Goal: Information Seeking & Learning: Learn about a topic

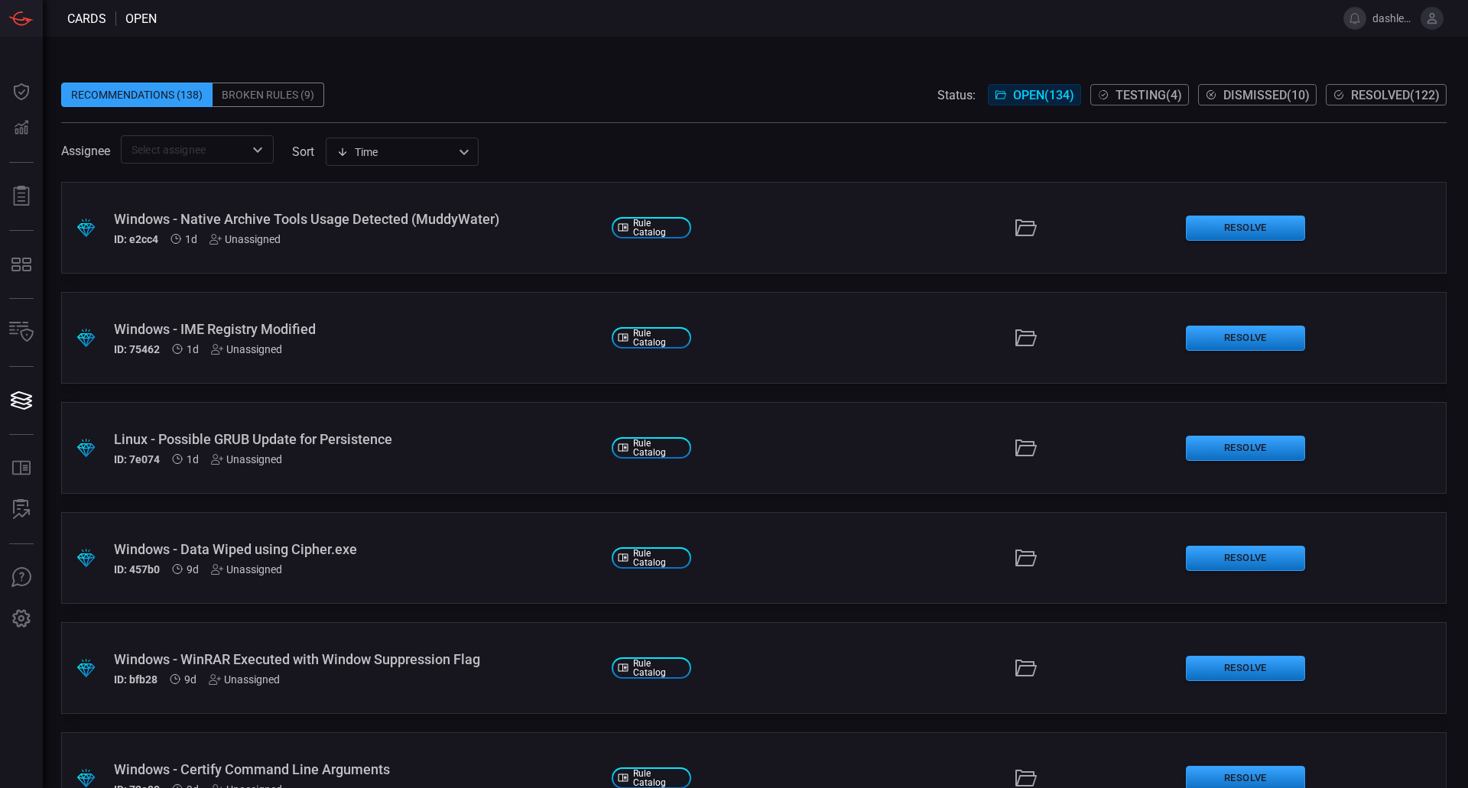
click at [771, 130] on span at bounding box center [754, 129] width 1386 height 12
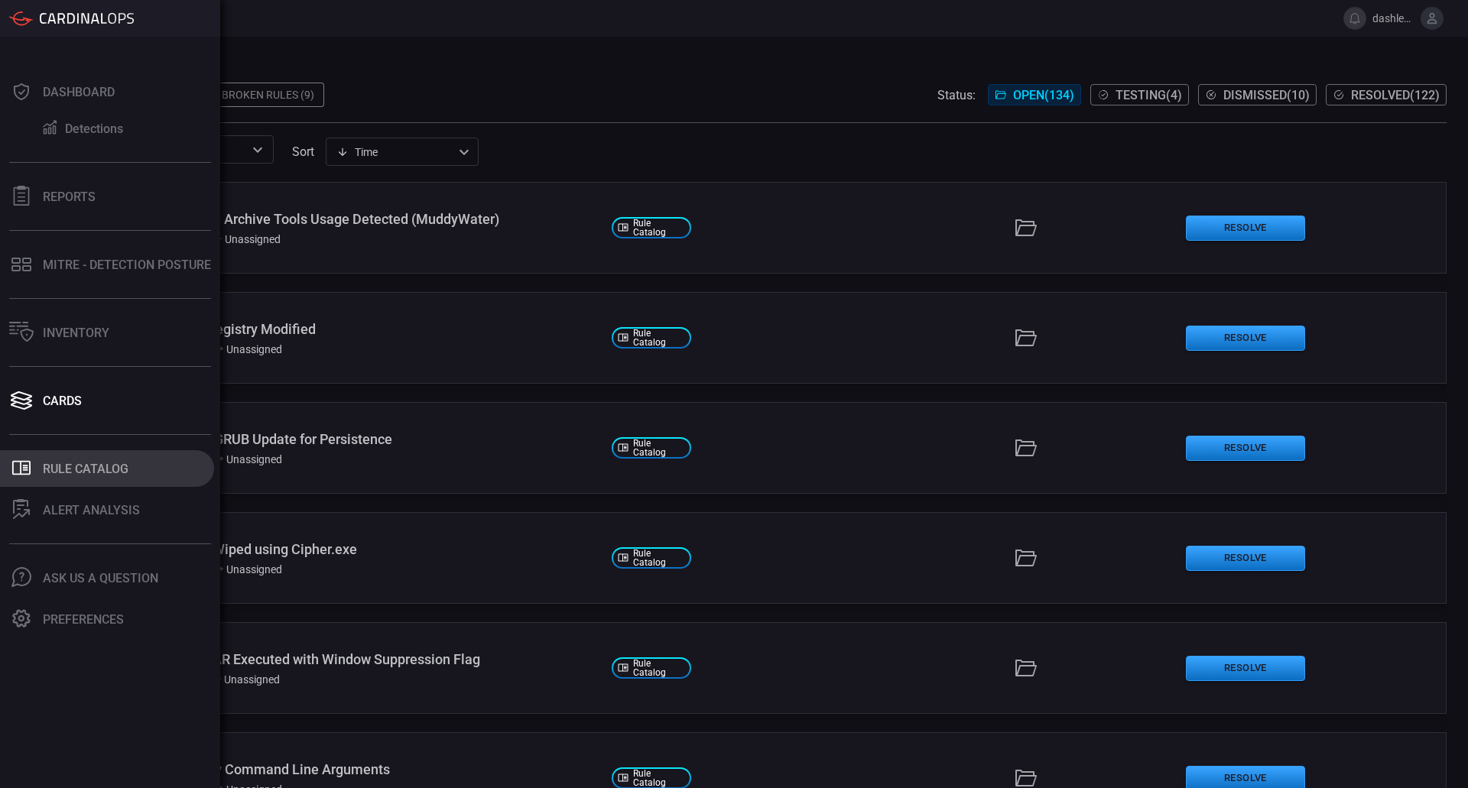
click at [130, 466] on button ".st0_rule_catalog_icon{fill: currentColor;} Rule Catalog" at bounding box center [107, 468] width 214 height 37
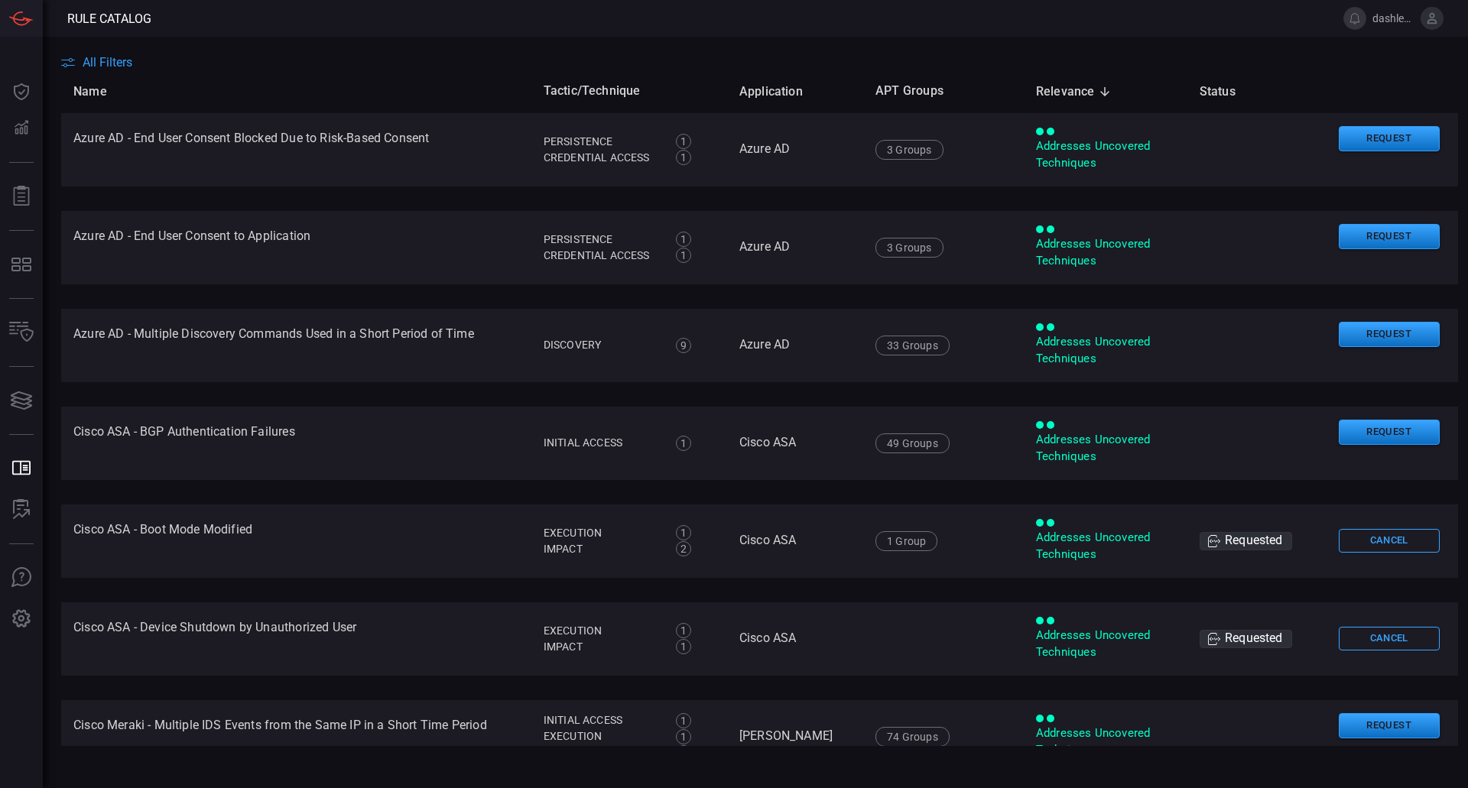
click at [84, 59] on span "All Filters" at bounding box center [108, 62] width 50 height 15
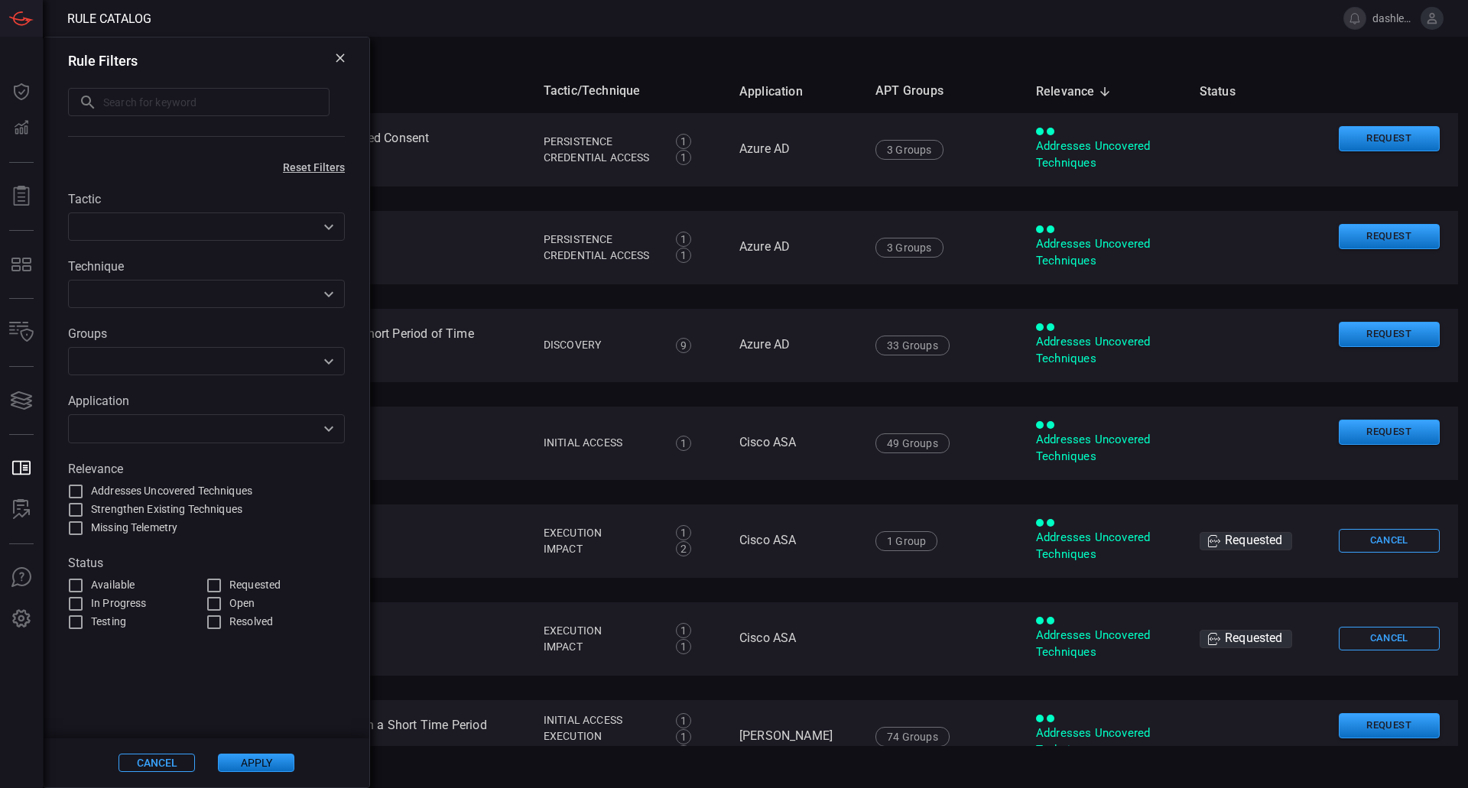
click at [226, 117] on div "Rule Filters ​ ​" at bounding box center [207, 96] width 326 height 118
click at [248, 72] on div "Rule Filters ​ ​" at bounding box center [207, 96] width 326 height 118
click at [252, 90] on input "text" at bounding box center [216, 102] width 226 height 28
click at [245, 102] on input "text" at bounding box center [216, 102] width 226 height 28
paste input "Kubernetes Pod Created From Unknown Image Registry"
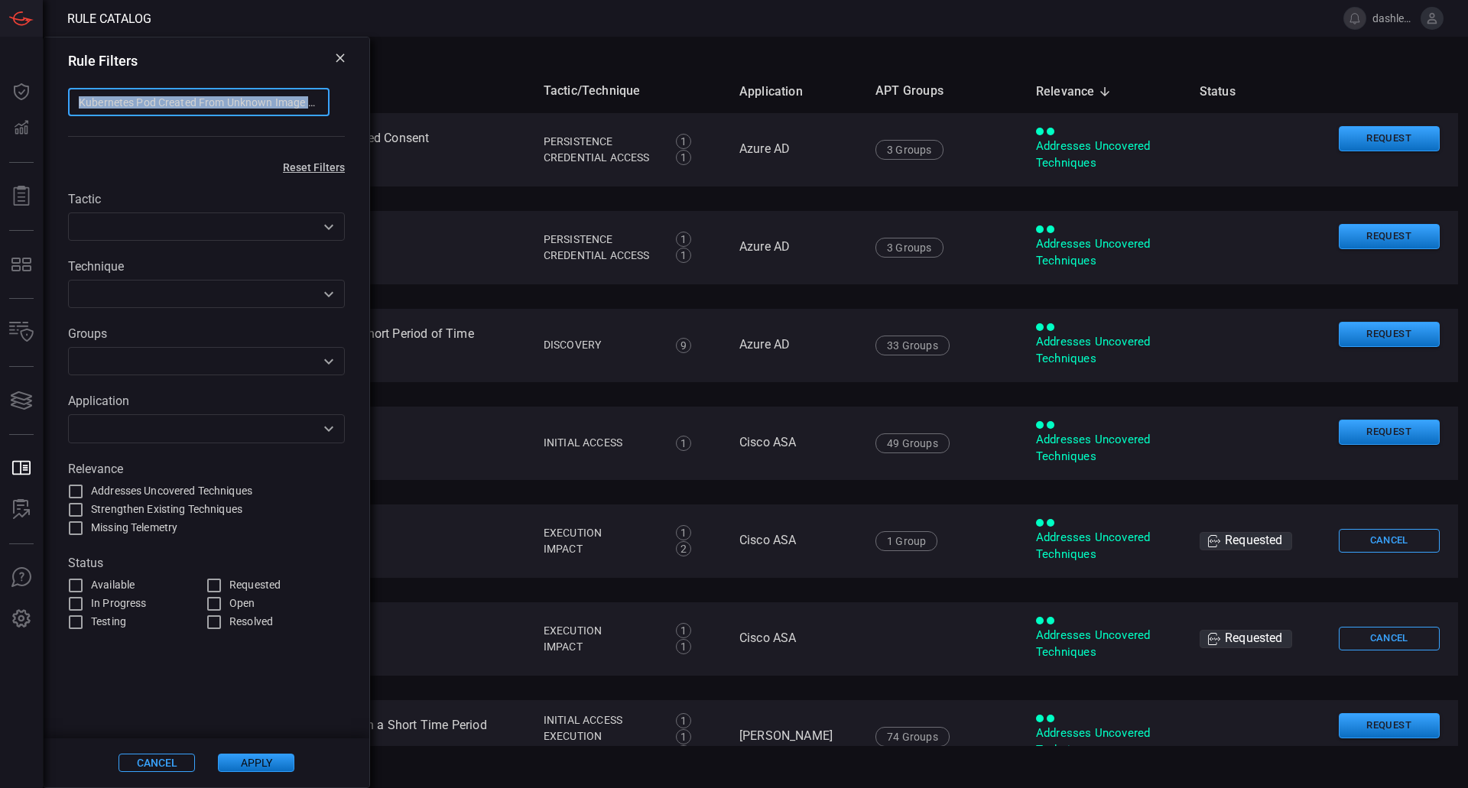
type input "Kubernetes Pod Created From Unknown Image Registry"
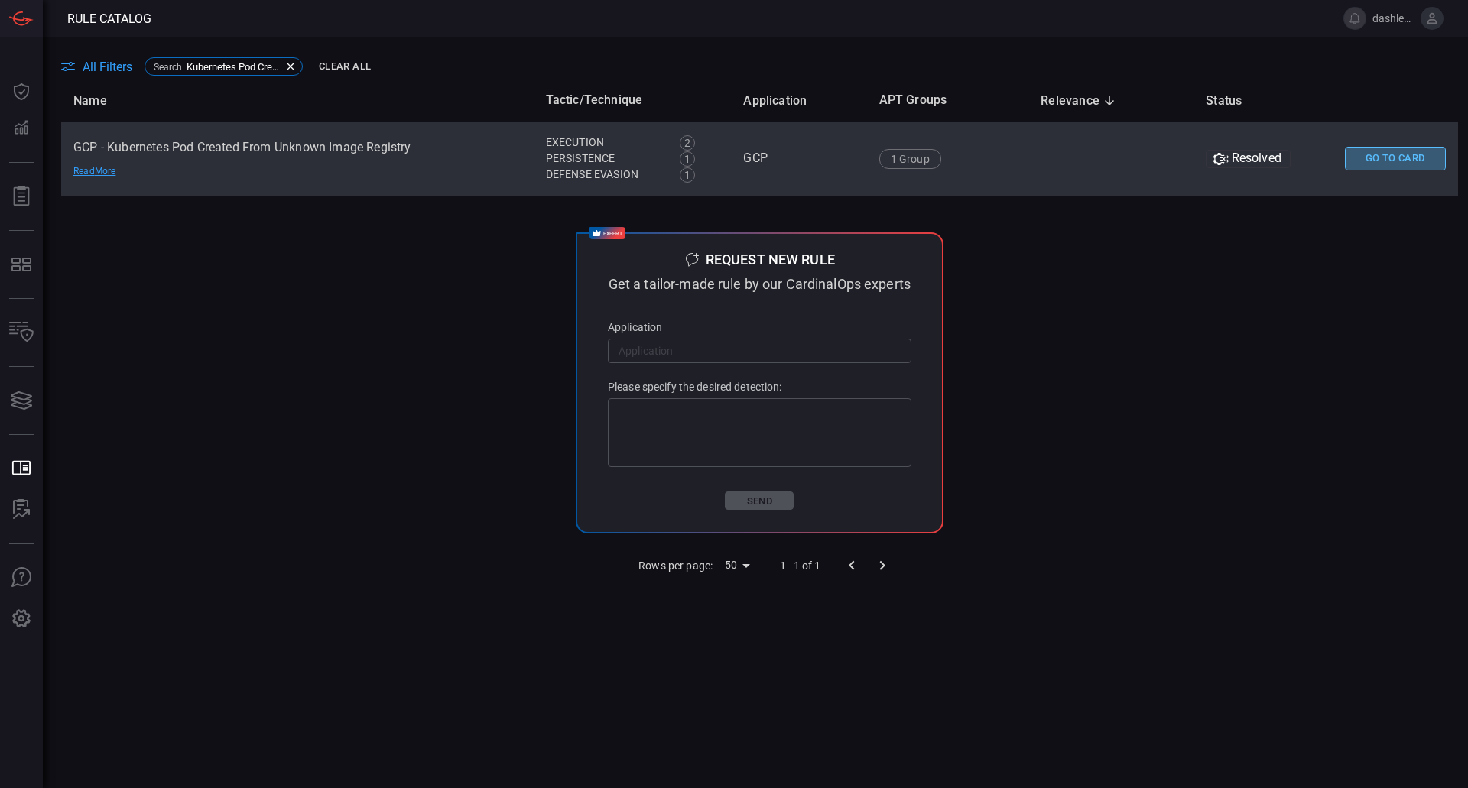
click at [1380, 154] on button "Go To Card" at bounding box center [1395, 159] width 101 height 24
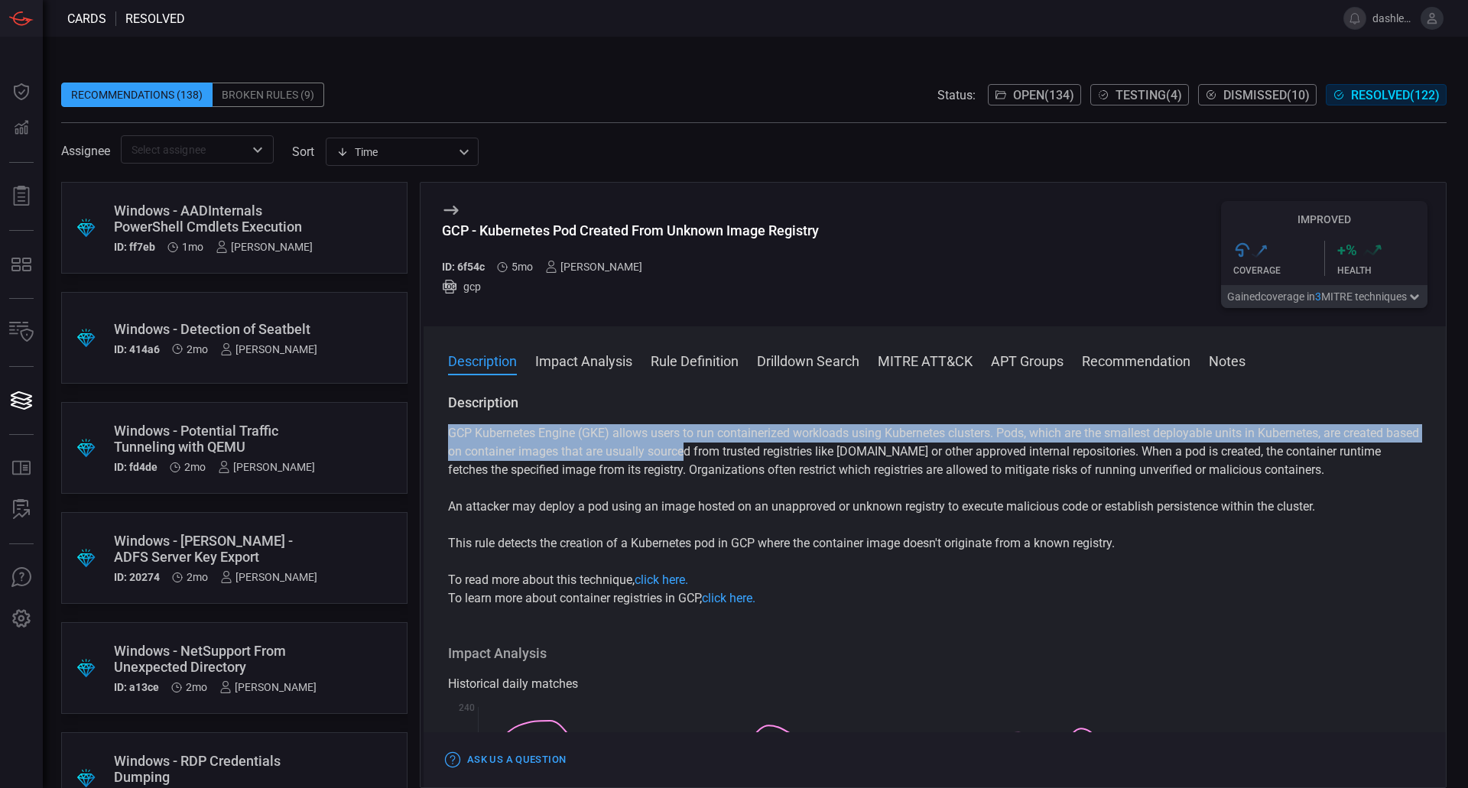
drag, startPoint x: 723, startPoint y: 447, endPoint x: 908, endPoint y: 489, distance: 190.0
click at [908, 489] on div "GCP Kubernetes Engine (GKE) allows users to run containerized workloads using K…" at bounding box center [934, 516] width 973 height 184
click at [656, 463] on p "GCP Kubernetes Engine (GKE) allows users to run containerized workloads using K…" at bounding box center [934, 451] width 973 height 55
click at [630, 466] on p "GCP Kubernetes Engine (GKE) allows users to run containerized workloads using K…" at bounding box center [934, 451] width 973 height 55
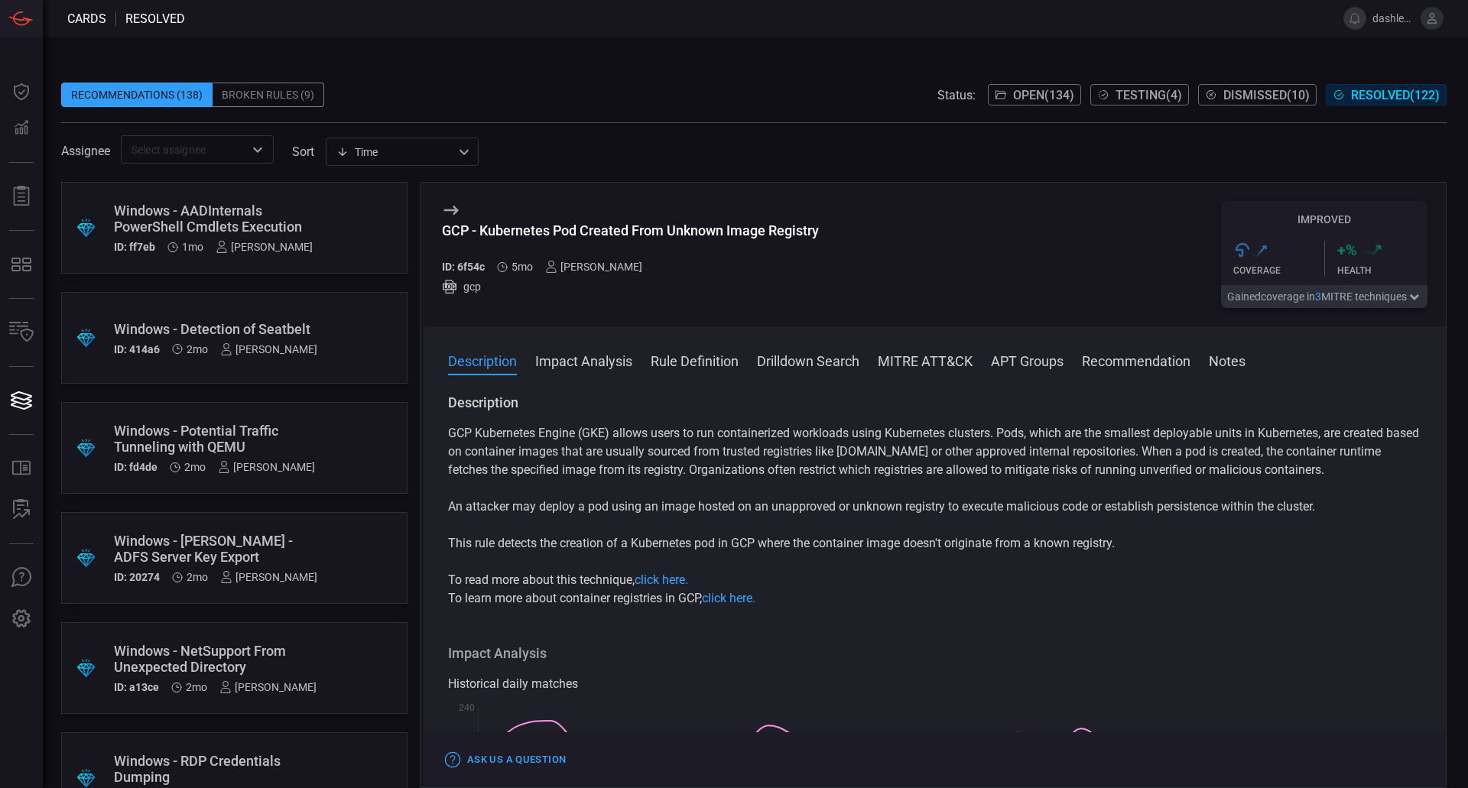
click at [648, 513] on p "An attacker may deploy a pod using an image hosted on an unapproved or unknown …" at bounding box center [934, 507] width 973 height 18
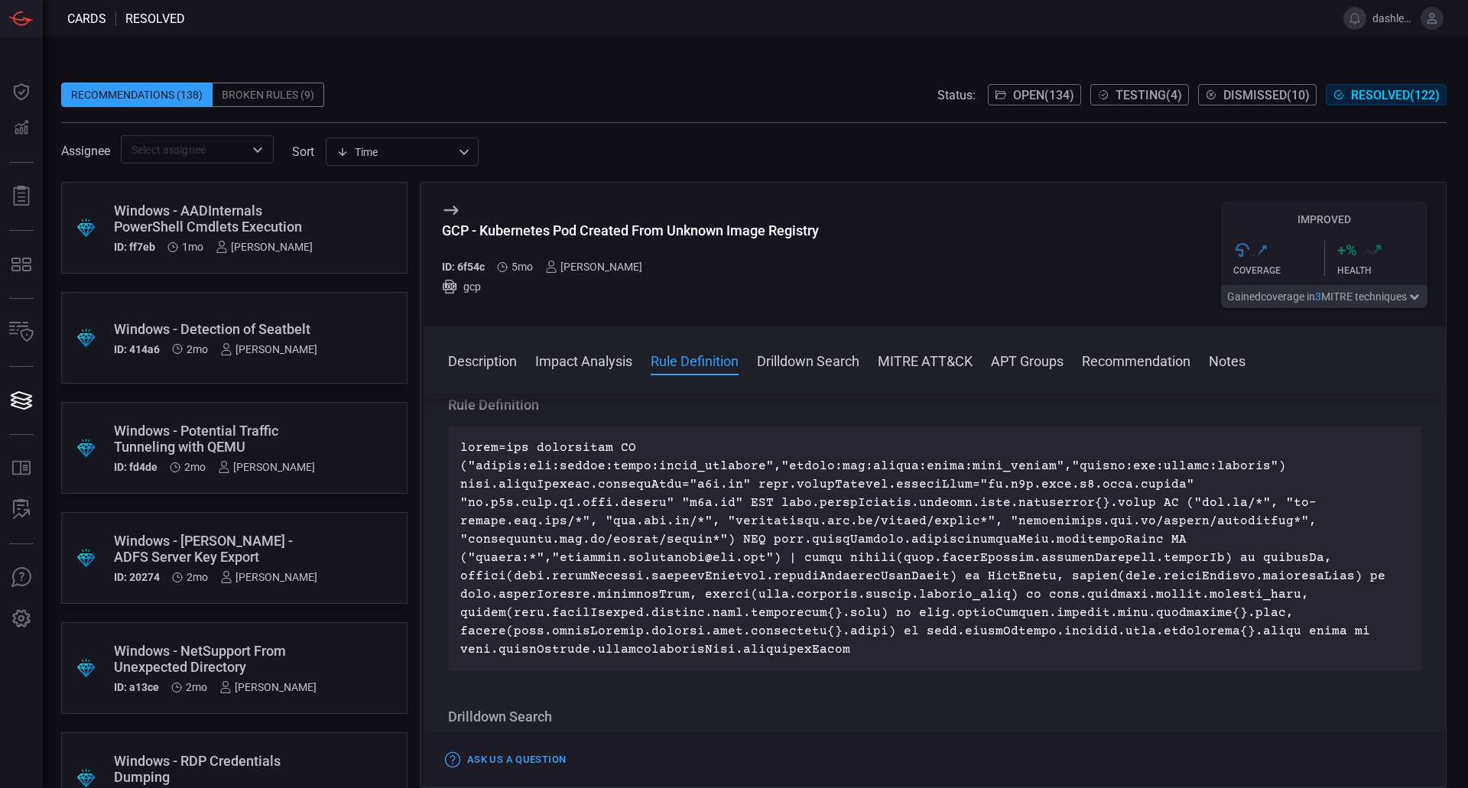
scroll to position [1555, 0]
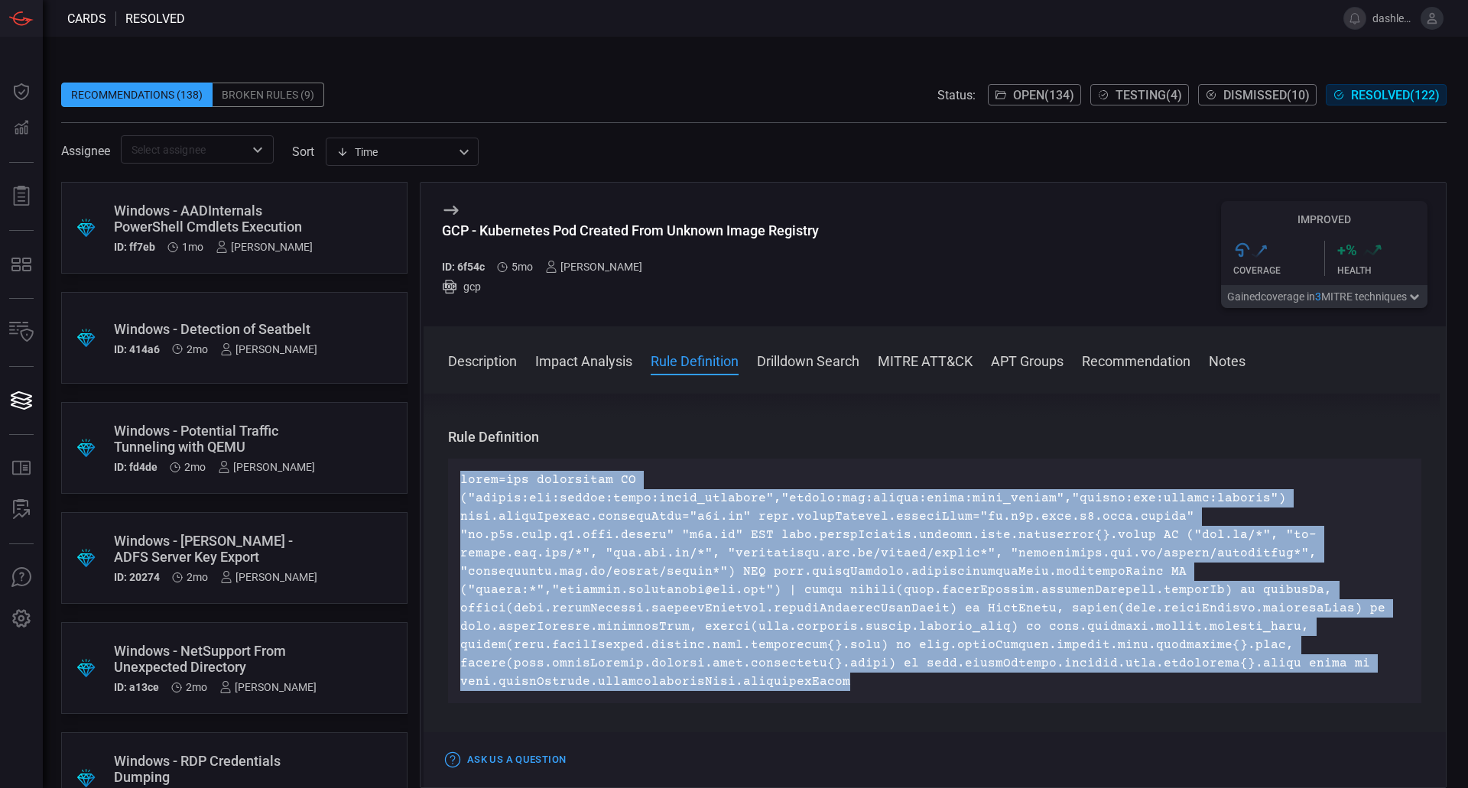
drag, startPoint x: 862, startPoint y: 681, endPoint x: 460, endPoint y: 476, distance: 451.8
click at [460, 476] on div at bounding box center [934, 581] width 973 height 245
copy p "index=gcp sourcetype IN ("google:gcp:pubsub:audit:admin_activity","google:gcp:p…"
